Goal: Task Accomplishment & Management: Use online tool/utility

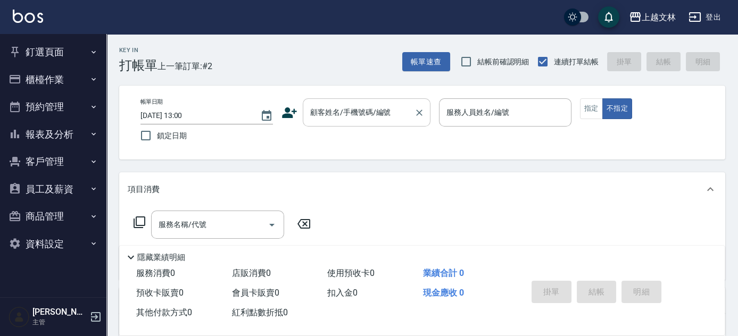
click at [399, 106] on input "顧客姓名/手機號碼/編號" at bounding box center [359, 112] width 102 height 19
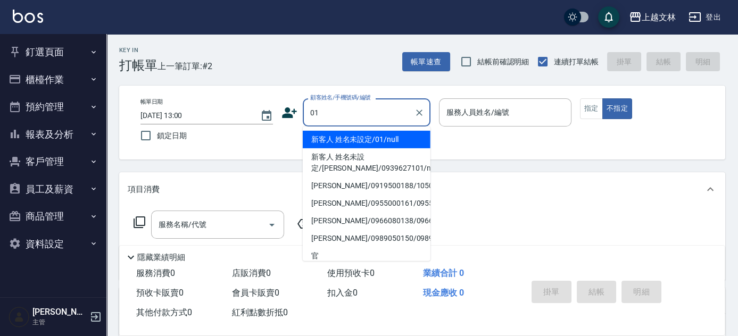
type input "新客人 姓名未設定/01/null"
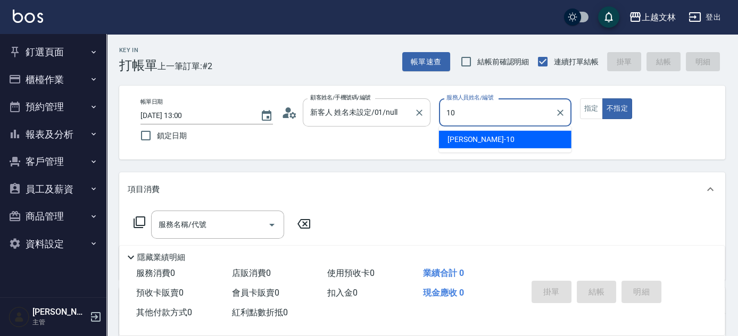
type input "[PERSON_NAME]-10"
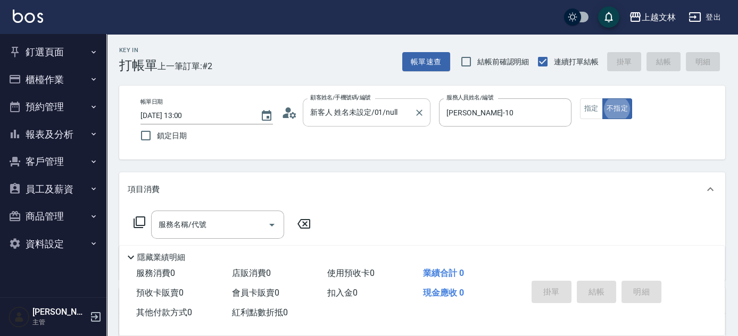
type button "false"
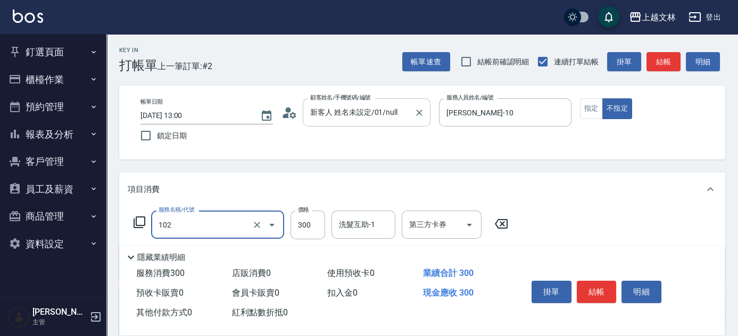
type input "精油洗髮(102)"
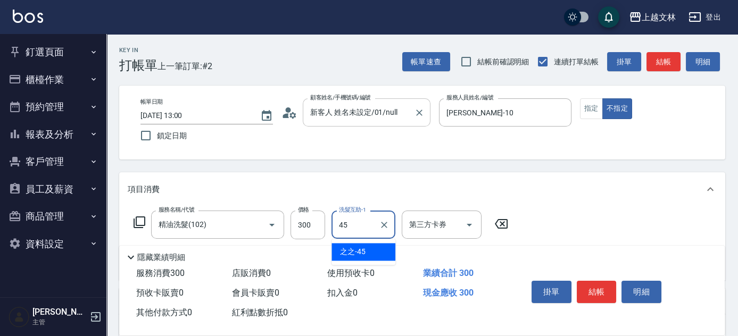
type input "之之-45"
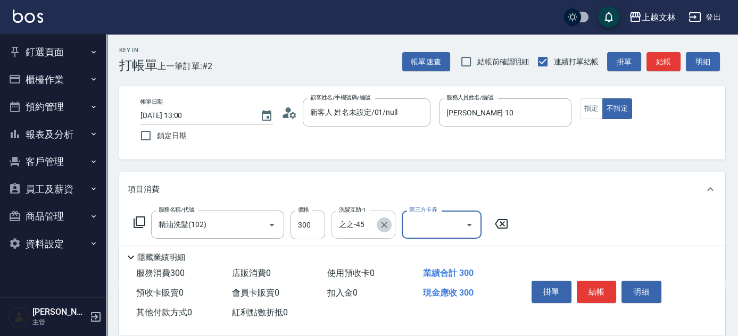
drag, startPoint x: 388, startPoint y: 225, endPoint x: 381, endPoint y: 224, distance: 6.5
click at [388, 225] on icon "Clear" at bounding box center [384, 225] width 11 height 11
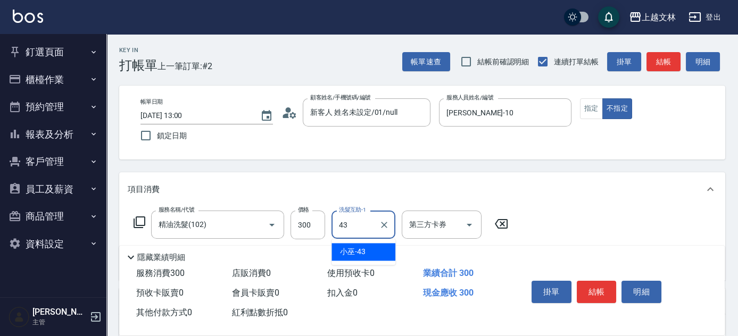
type input "小巫-43"
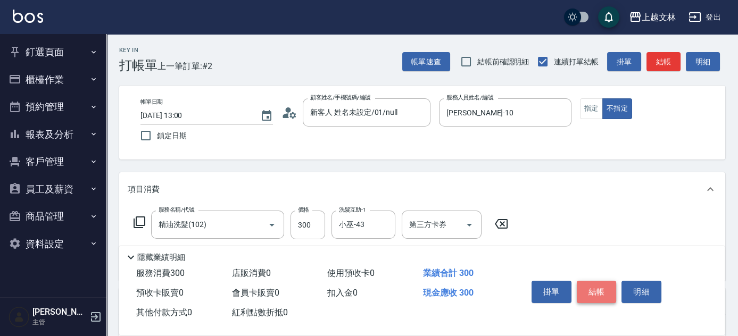
click at [595, 296] on button "結帳" at bounding box center [597, 292] width 40 height 22
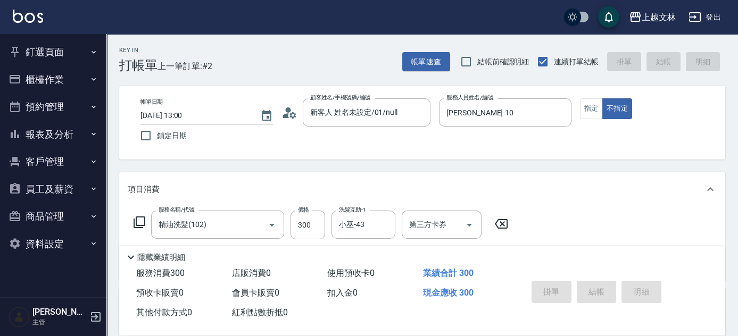
type input "[DATE] 13:40"
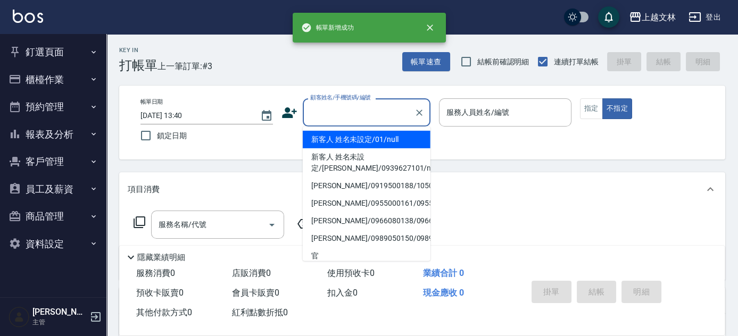
click at [351, 111] on input "顧客姓名/手機號碼/編號" at bounding box center [359, 112] width 102 height 19
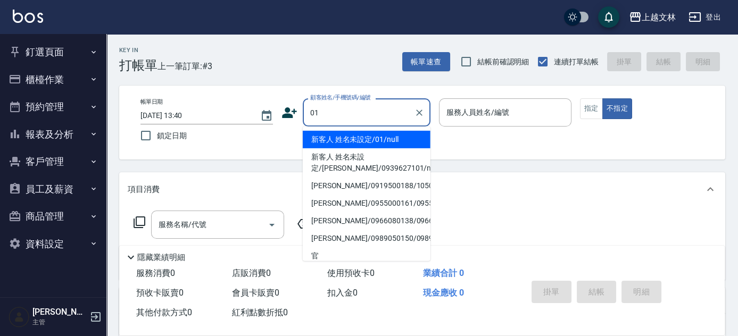
type input "新客人 姓名未設定/01/null"
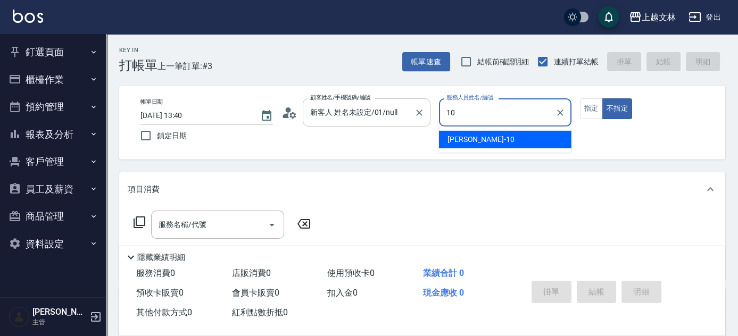
type input "[PERSON_NAME]-10"
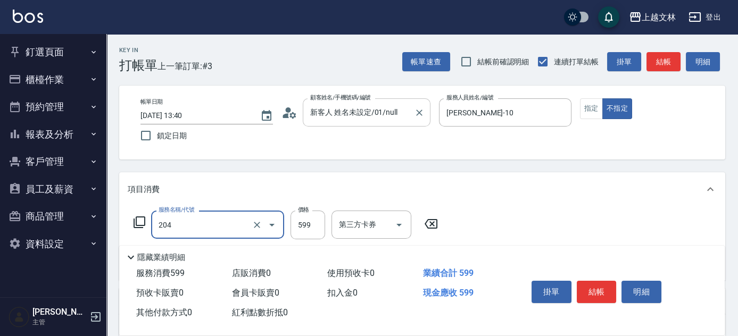
type input "A級洗+剪(204)"
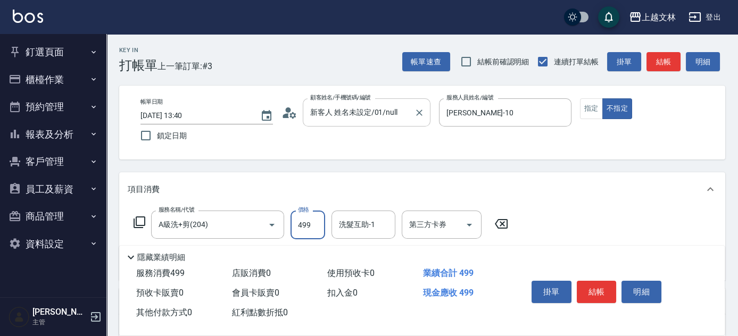
type input "499"
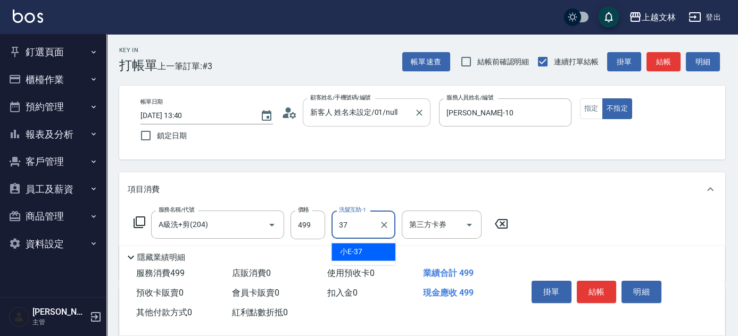
type input "小E-37"
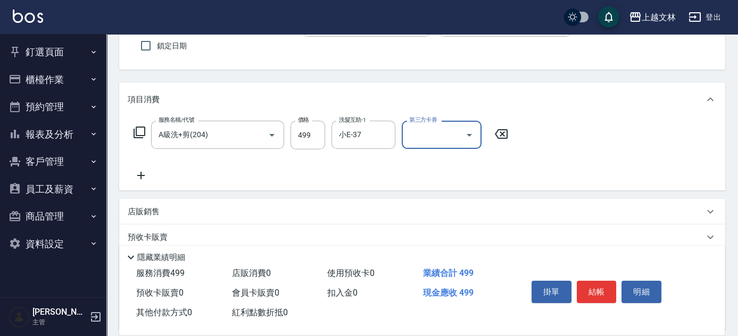
scroll to position [91, 0]
click at [379, 137] on icon "Clear" at bounding box center [384, 134] width 11 height 11
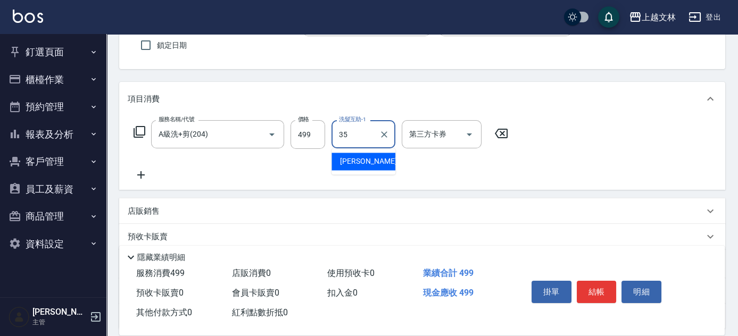
type input "[PERSON_NAME]-35"
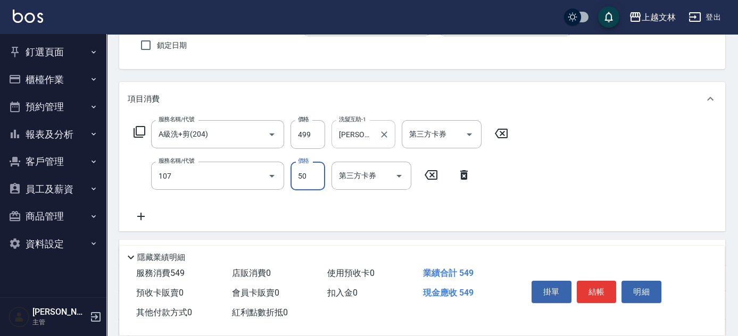
type input "精油(107)"
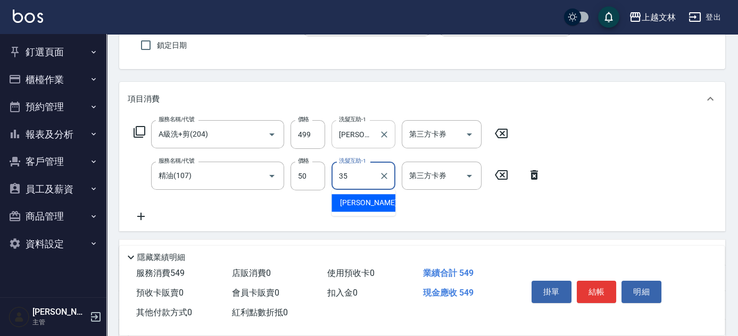
type input "[PERSON_NAME]-35"
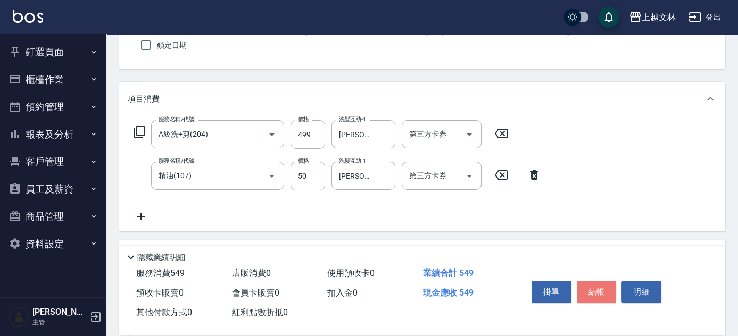
click at [596, 285] on button "結帳" at bounding box center [597, 292] width 40 height 22
